Goal: Check status: Check status

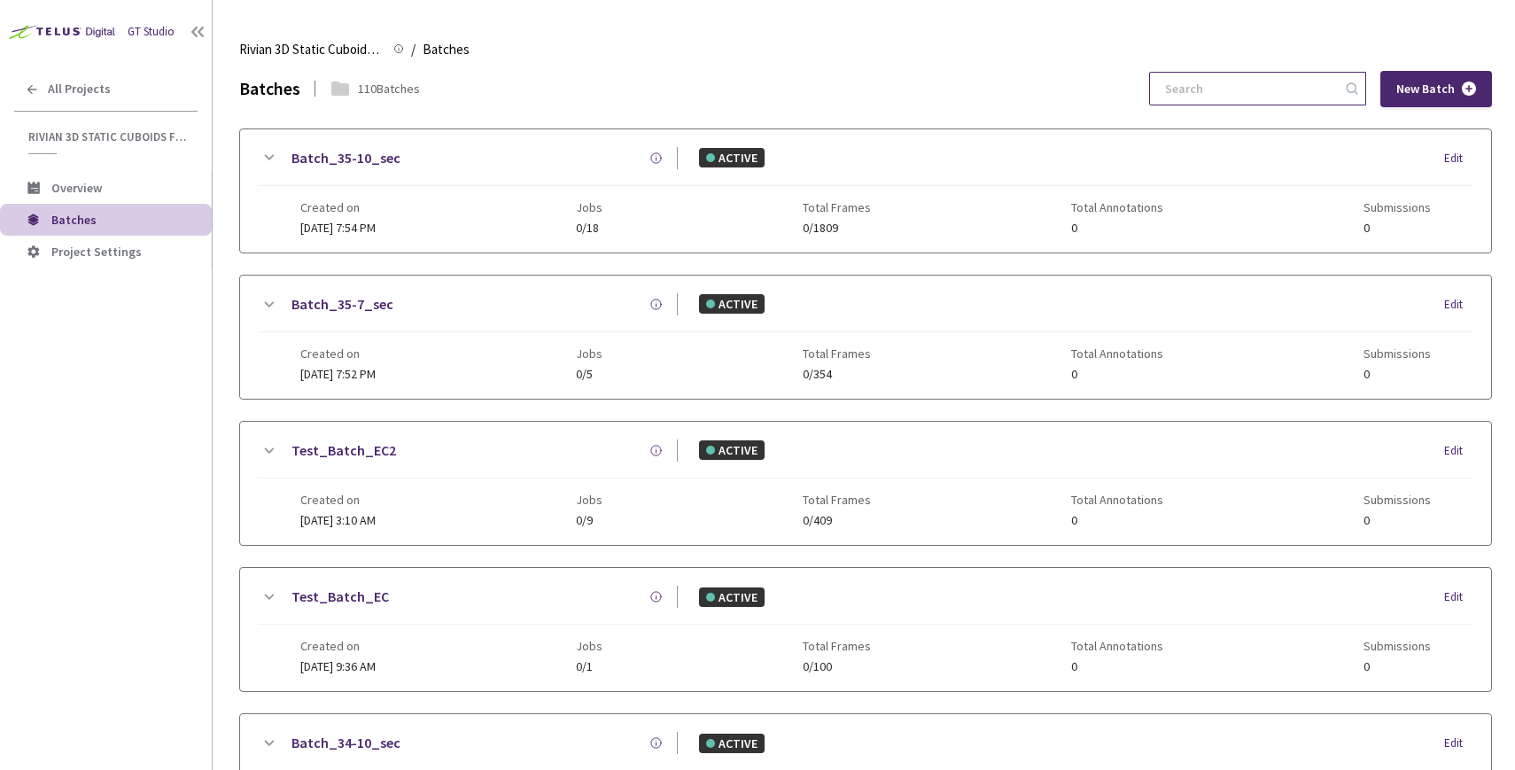
click at [1288, 89] on input at bounding box center [1248, 89] width 189 height 32
click at [71, 86] on span "All Projects" at bounding box center [79, 89] width 63 height 15
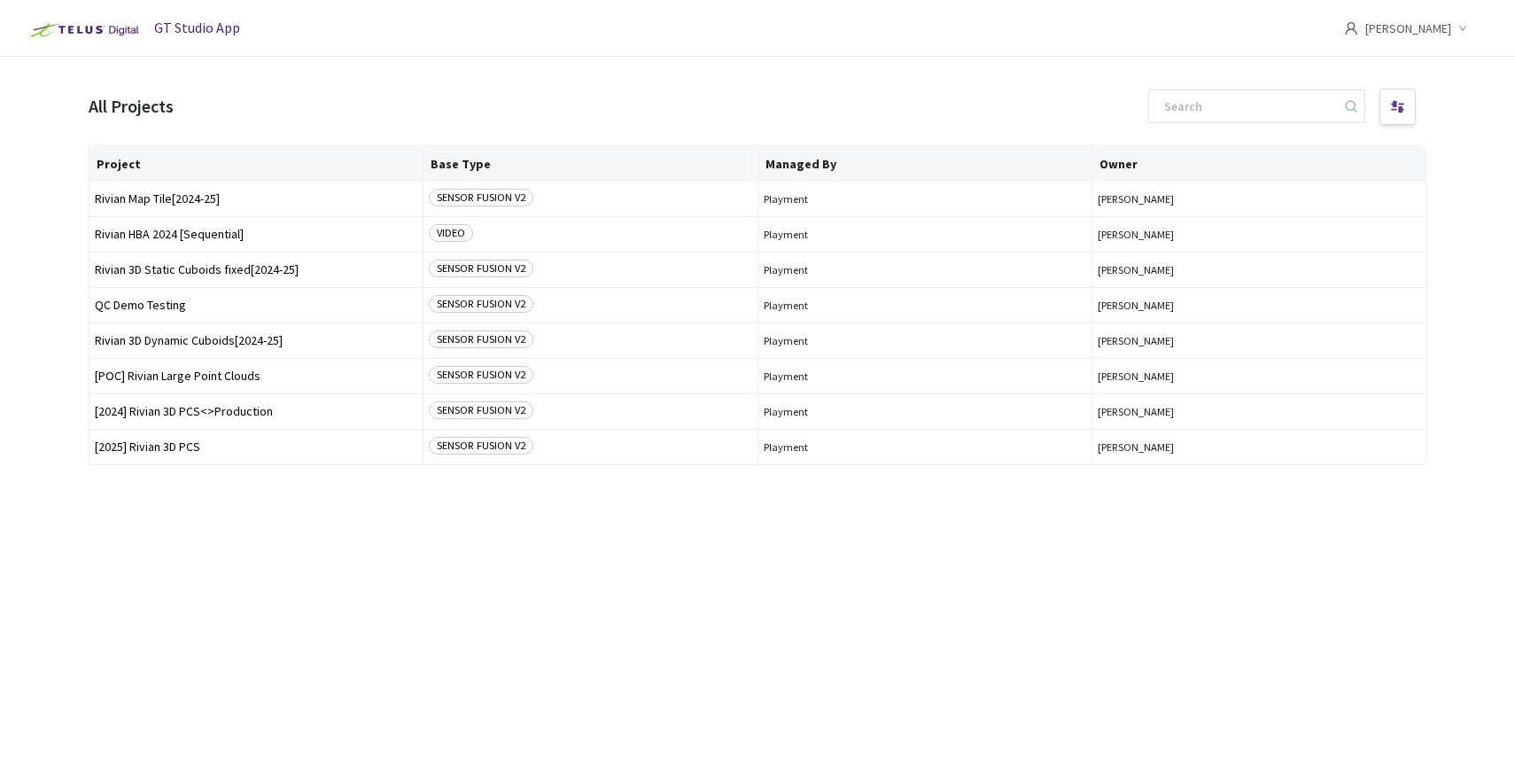
click at [221, 563] on div "Project Base Type Managed By Owner Rivian Map Tile[2024-25] SENSOR FUSION V2 Pl…" at bounding box center [758, 441] width 1338 height 593
click at [185, 410] on span "[2024] Rivian 3D PCS<>Production" at bounding box center [256, 411] width 322 height 13
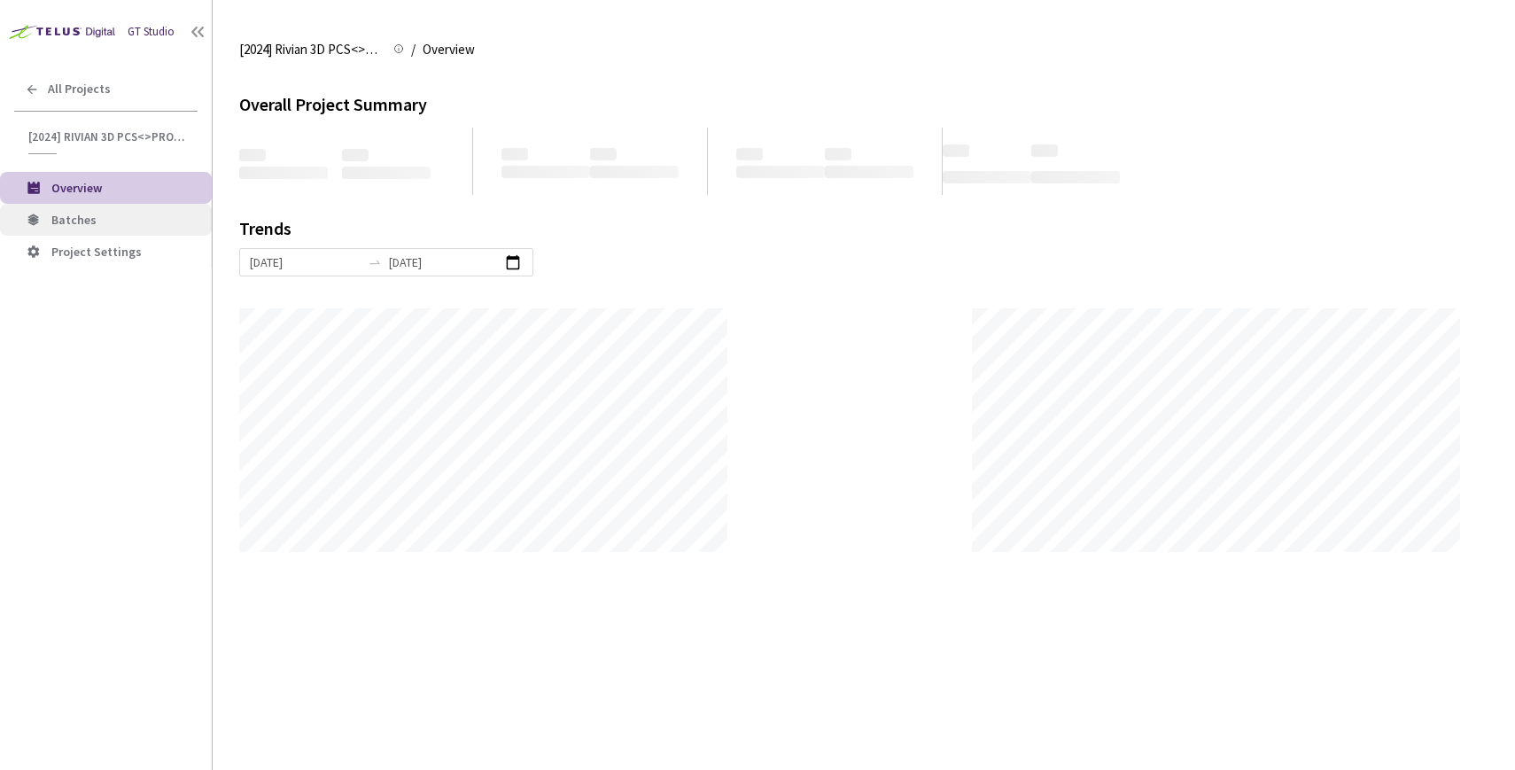
scroll to position [770, 1515]
click at [111, 218] on span "Batches" at bounding box center [124, 220] width 146 height 15
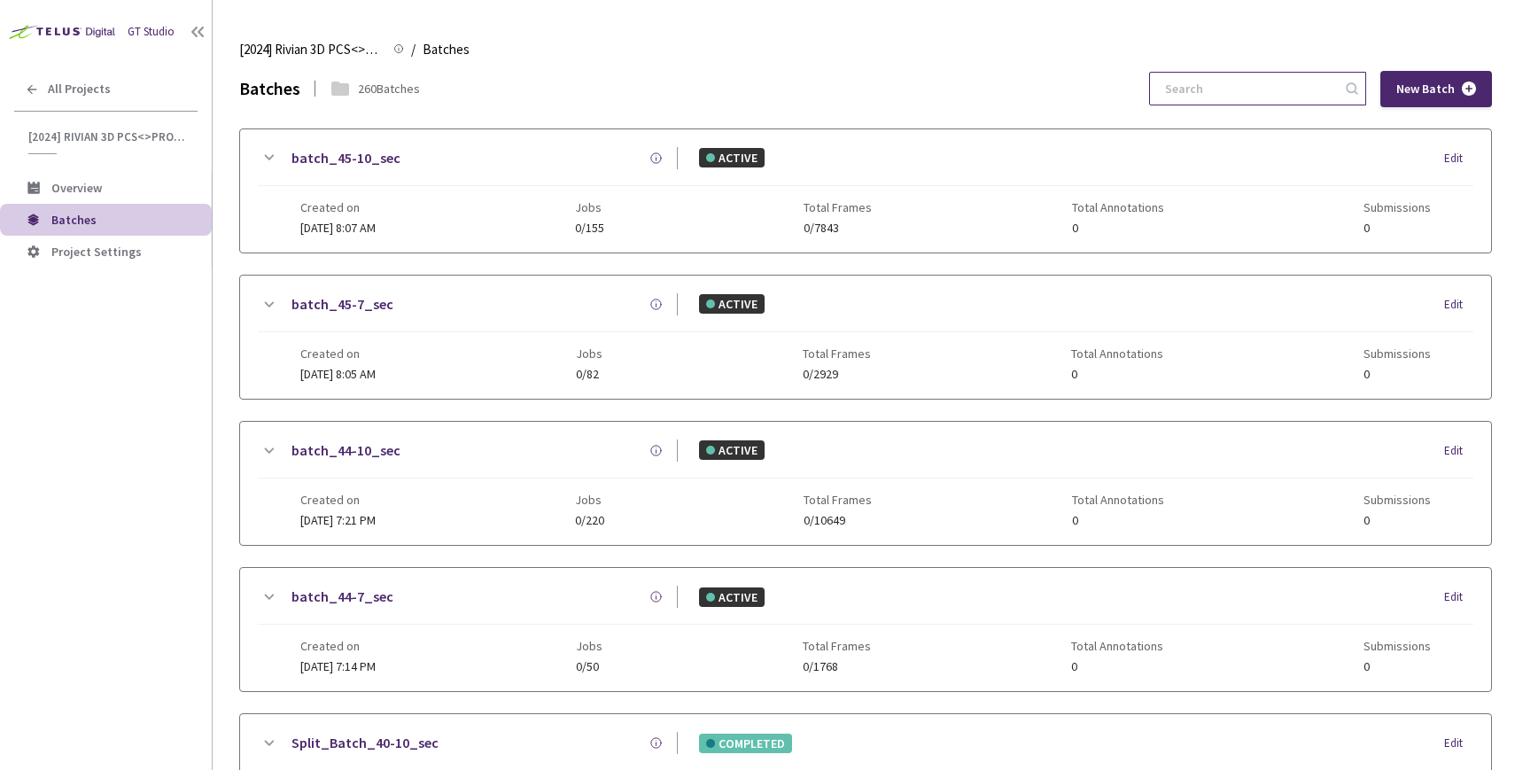
click at [1232, 89] on input at bounding box center [1248, 89] width 189 height 32
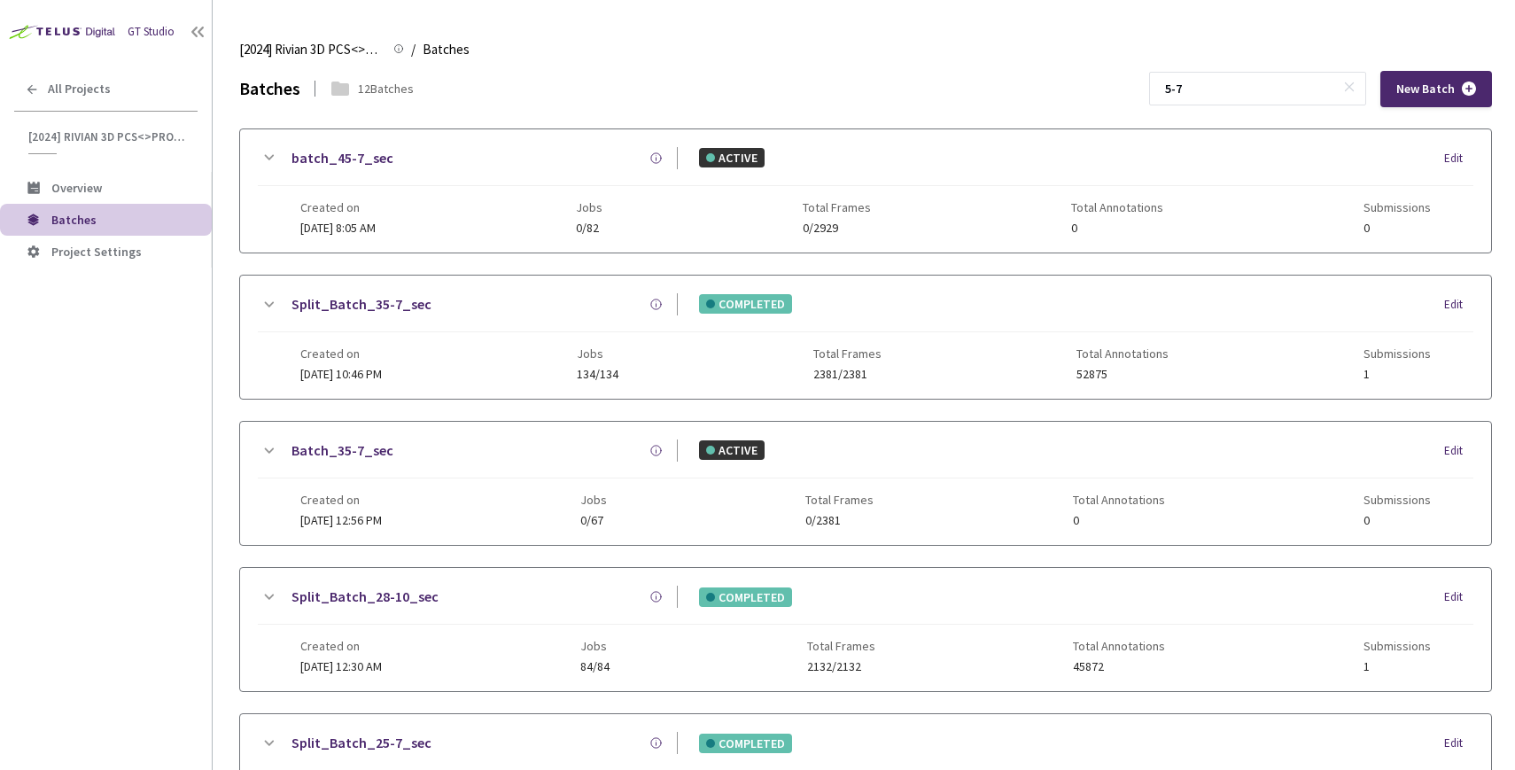
scroll to position [744, 0]
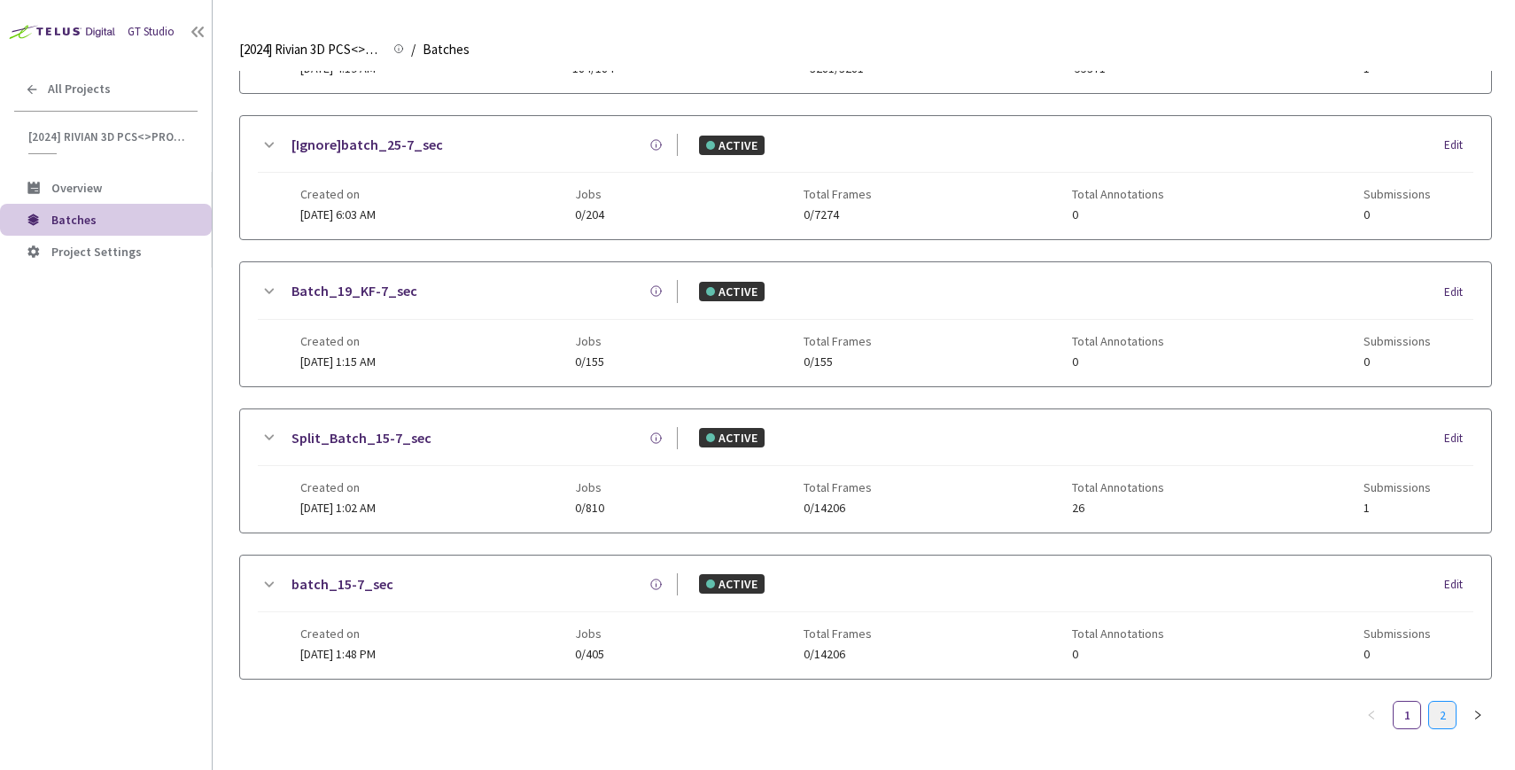
type input "5-7"
click at [1435, 705] on link "2" at bounding box center [1442, 715] width 27 height 27
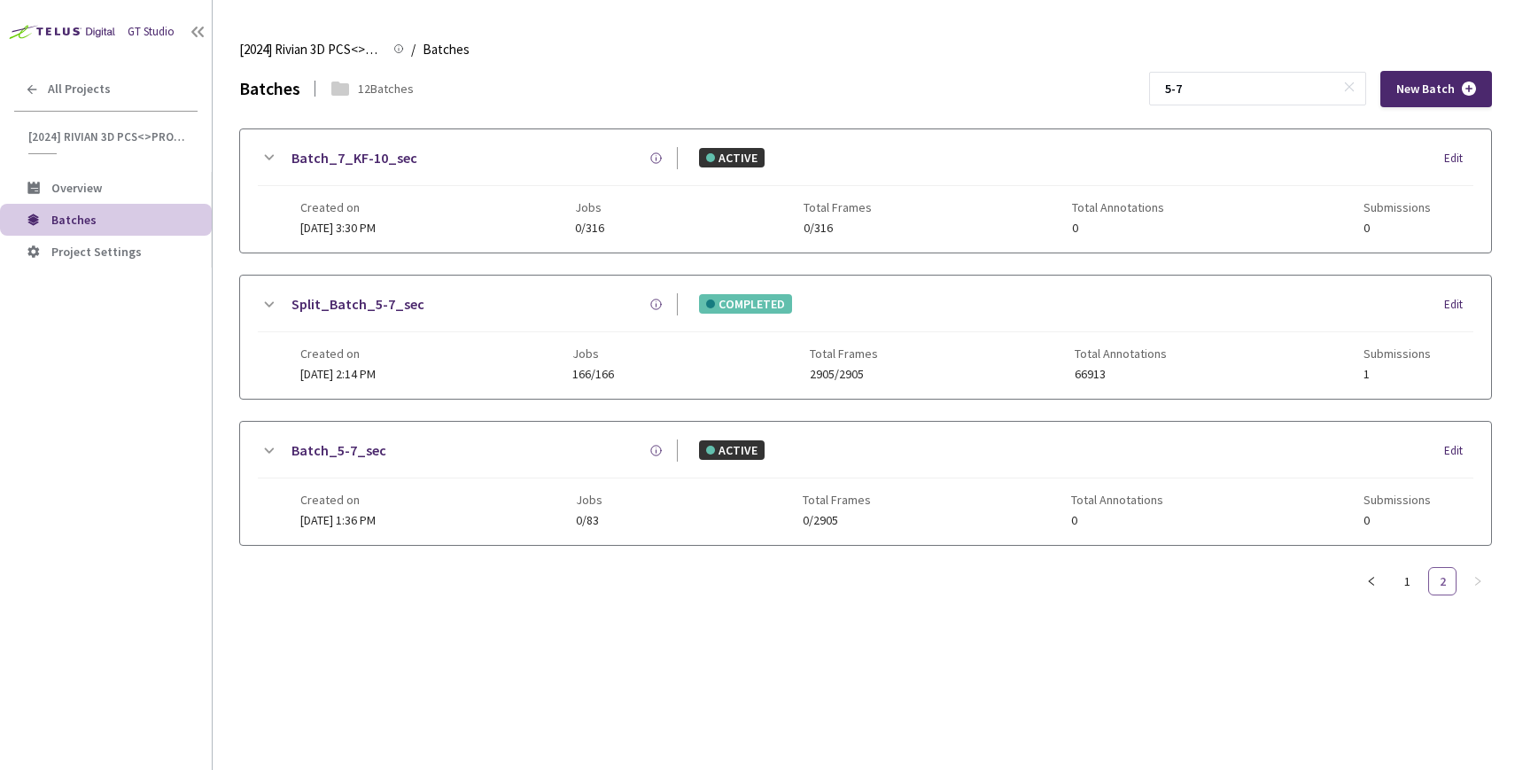
scroll to position [0, 0]
click at [333, 298] on link "Split_Batch_5-7_sec" at bounding box center [357, 304] width 133 height 22
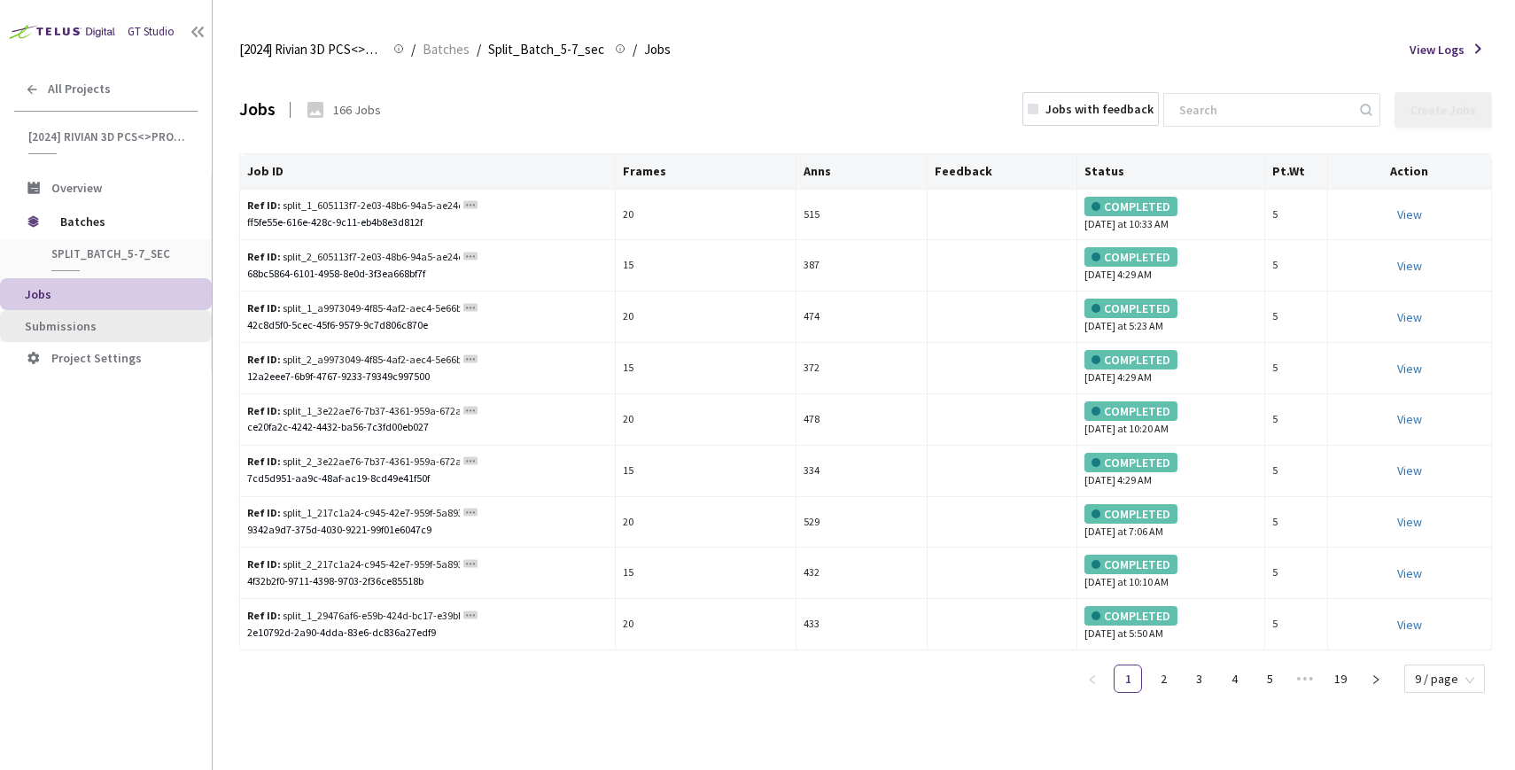
click at [125, 332] on span "Submissions" at bounding box center [111, 326] width 173 height 15
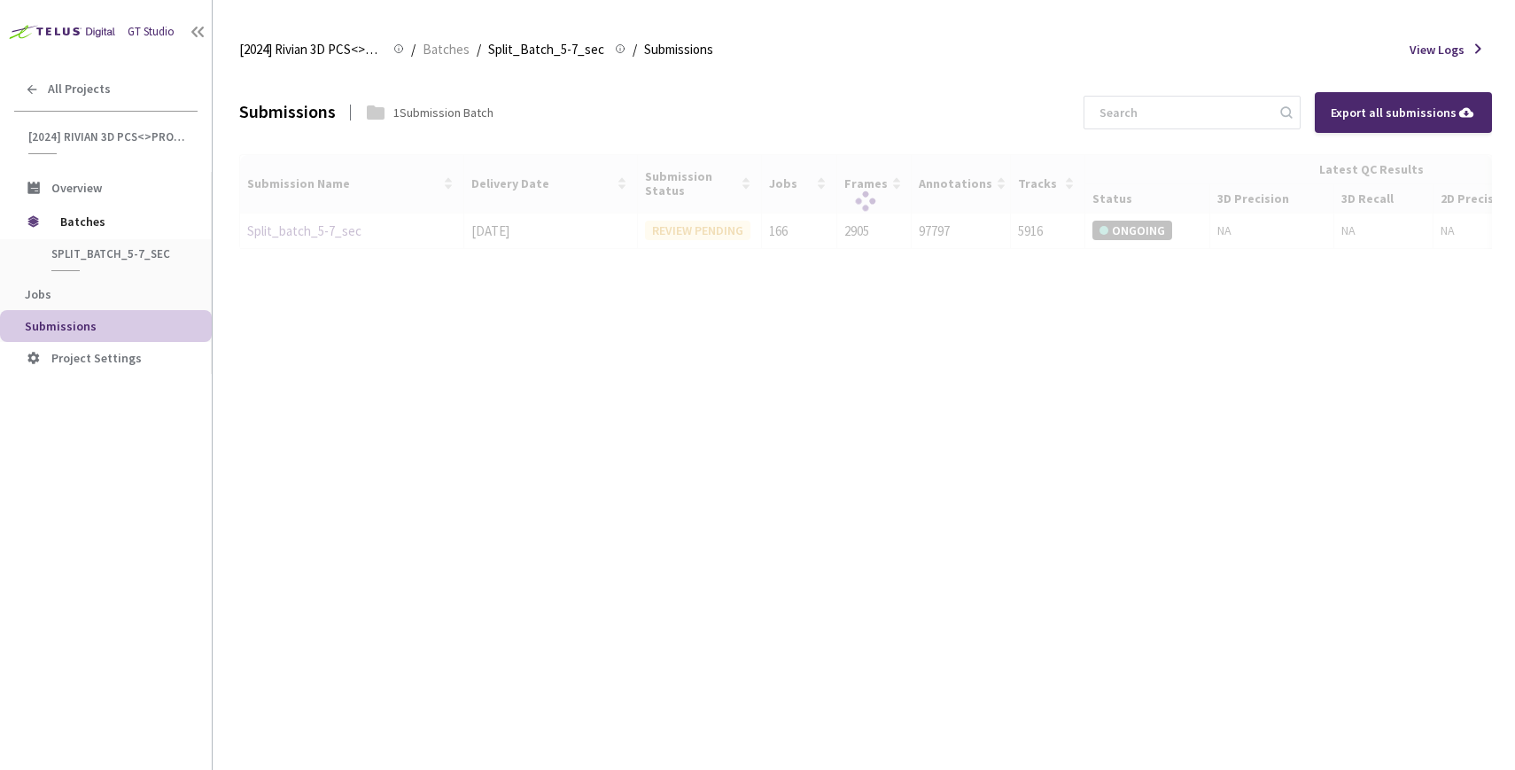
click at [312, 223] on div at bounding box center [865, 202] width 1253 height 96
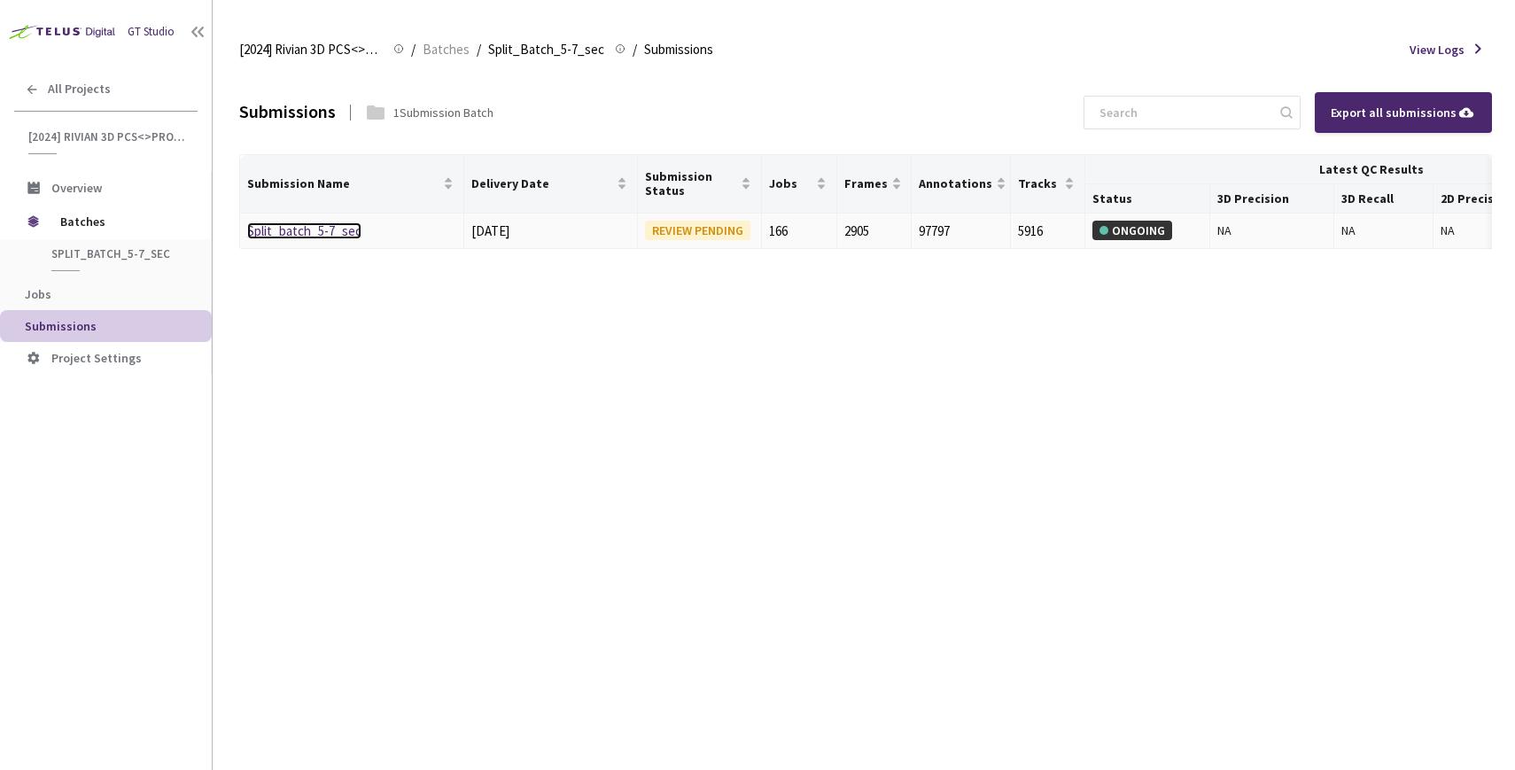
click at [312, 223] on link "Split_batch_5-7_sec" at bounding box center [304, 230] width 114 height 17
